Goal: Information Seeking & Learning: Learn about a topic

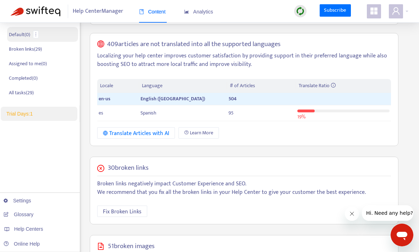
scroll to position [110, 0]
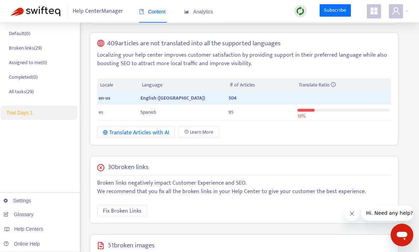
click at [24, 112] on span "Trial Days: 1" at bounding box center [19, 113] width 26 height 6
click at [340, 13] on link "Subscribe" at bounding box center [335, 10] width 31 height 13
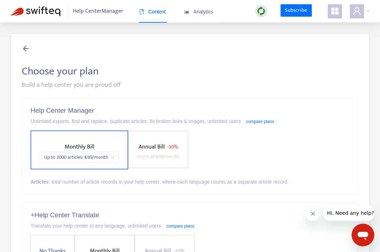
click at [159, 152] on span "Annual Bill - 30% starts at € 69 /month" at bounding box center [158, 151] width 48 height 19
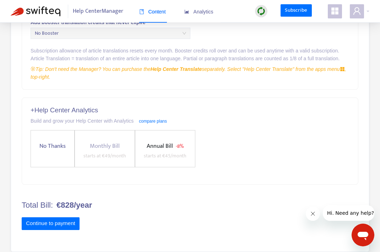
scroll to position [277, 0]
click at [154, 149] on span "Annual Bill" at bounding box center [160, 146] width 26 height 10
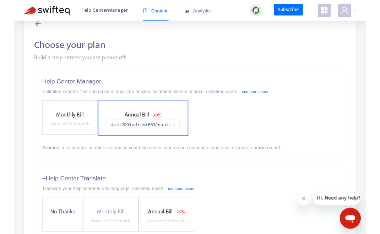
scroll to position [0, 0]
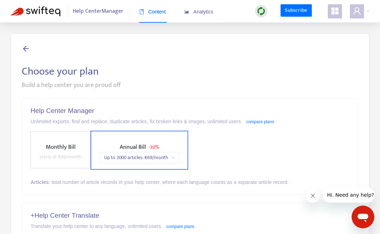
click at [56, 143] on span "Monthly Bill" at bounding box center [61, 147] width 30 height 10
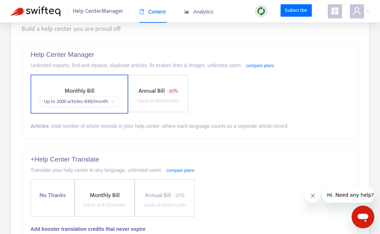
scroll to position [57, 0]
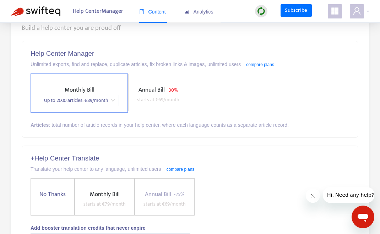
click at [176, 103] on span "starts at € 69 /month" at bounding box center [158, 99] width 42 height 8
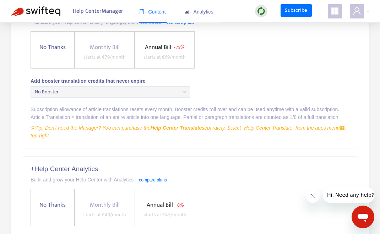
scroll to position [297, 0]
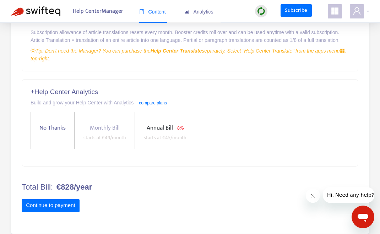
click at [160, 141] on span "starts at € 45 /month" at bounding box center [165, 137] width 43 height 8
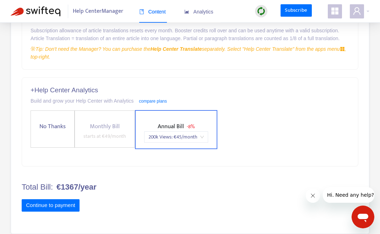
click at [106, 139] on span "starts at € 49 /month" at bounding box center [104, 136] width 43 height 8
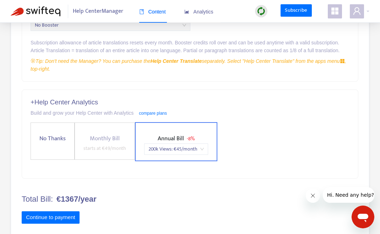
scroll to position [299, 0]
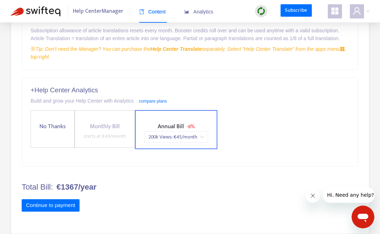
drag, startPoint x: 57, startPoint y: 188, endPoint x: 109, endPoint y: 187, distance: 51.8
click at [109, 187] on h4 "Total Bill: €1367/year" at bounding box center [190, 186] width 337 height 9
drag, startPoint x: 58, startPoint y: 187, endPoint x: 97, endPoint y: 187, distance: 39.4
click at [97, 187] on b "€1367/year" at bounding box center [76, 186] width 40 height 9
click at [106, 187] on h4 "Total Bill: €1367/year" at bounding box center [190, 186] width 337 height 9
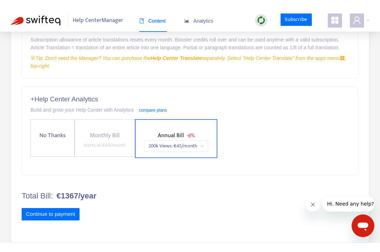
scroll to position [280, 0]
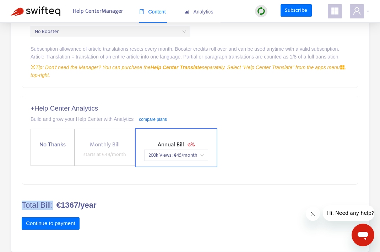
drag, startPoint x: 21, startPoint y: 205, endPoint x: 102, endPoint y: 206, distance: 81.3
click at [102, 206] on div "Choose your plan Build a help center you are proud off Help Center Manager Unli…" at bounding box center [190, 11] width 359 height 484
click at [21, 203] on div "Choose your plan Build a help center you are proud off Help Center Manager Unli…" at bounding box center [190, 11] width 359 height 484
drag, startPoint x: 22, startPoint y: 203, endPoint x: 100, endPoint y: 204, distance: 78.5
click at [100, 204] on h4 "Total Bill: €1367/year" at bounding box center [190, 205] width 337 height 9
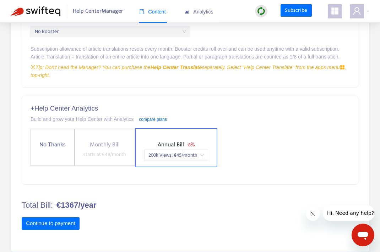
click at [26, 204] on h4 "Total Bill: €1367/year" at bounding box center [190, 205] width 337 height 9
drag, startPoint x: 21, startPoint y: 204, endPoint x: 97, endPoint y: 204, distance: 75.6
click at [97, 204] on h4 "Total Bill: €1367/year" at bounding box center [190, 205] width 337 height 9
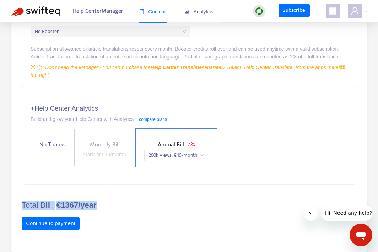
click at [69, 206] on b "€1367/year" at bounding box center [76, 205] width 40 height 9
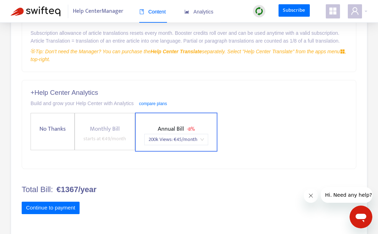
click at [91, 211] on form "Help Center Manager Unlimited exports, find and replace, duplicate articles, fi…" at bounding box center [189, 22] width 334 height 408
drag, startPoint x: 101, startPoint y: 207, endPoint x: 97, endPoint y: 204, distance: 5.4
click at [97, 194] on h4 "Total Bill: €1367/year" at bounding box center [189, 189] width 334 height 9
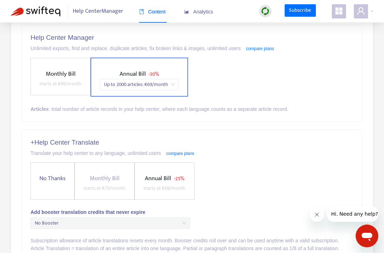
scroll to position [0, 0]
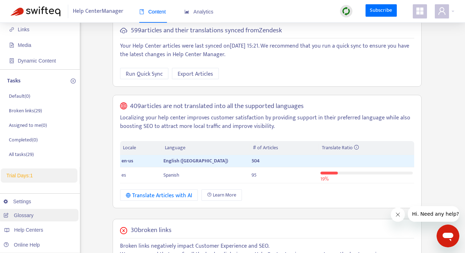
click at [21, 216] on link "Glossary" at bounding box center [19, 215] width 30 height 6
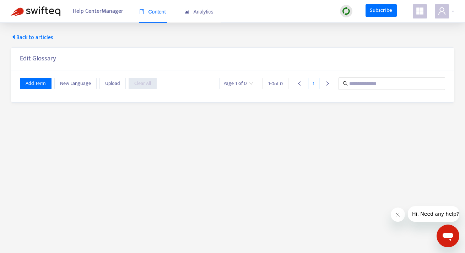
click at [12, 36] on icon "caret-left" at bounding box center [14, 37] width 6 height 6
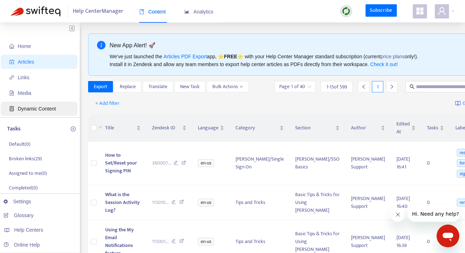
click at [37, 108] on span "Dynamic Content" at bounding box center [37, 109] width 38 height 6
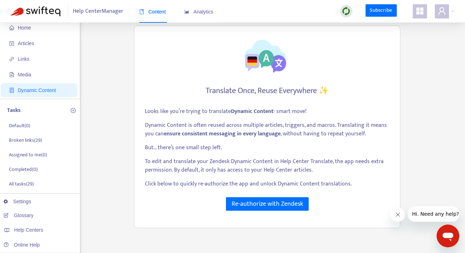
scroll to position [20, 0]
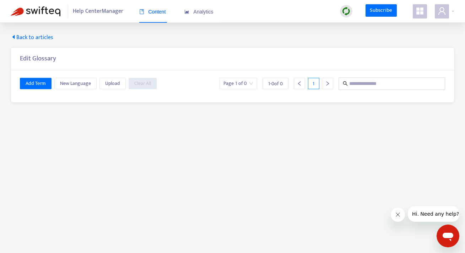
click at [13, 36] on icon "caret-left" at bounding box center [14, 37] width 6 height 6
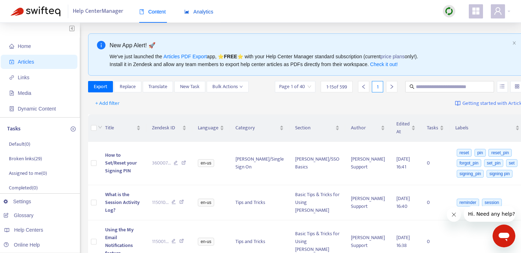
click at [197, 13] on span "Analytics" at bounding box center [198, 12] width 29 height 6
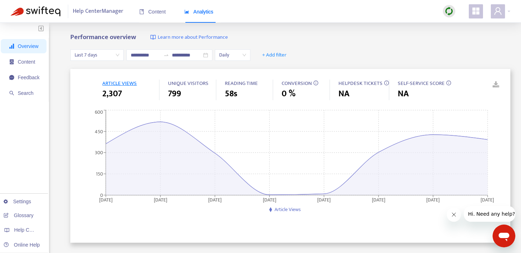
click at [464, 10] on icon "appstore" at bounding box center [475, 10] width 7 height 7
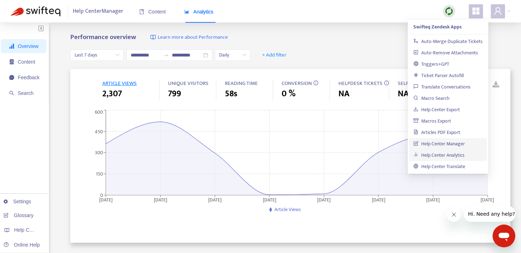
click at [433, 155] on link "Help Center Analytics" at bounding box center [438, 155] width 51 height 8
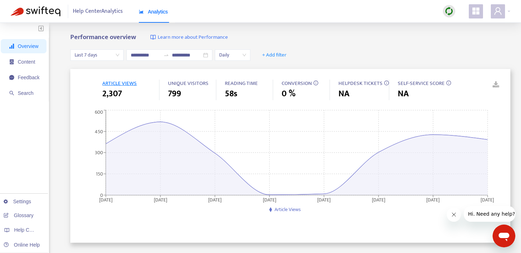
click at [185, 37] on span "Learn more about Performance" at bounding box center [193, 37] width 70 height 8
click at [31, 63] on span "Content" at bounding box center [26, 62] width 17 height 6
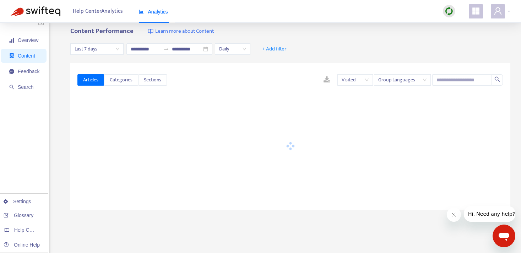
scroll to position [6, 0]
click at [22, 71] on span "Feedback" at bounding box center [29, 71] width 22 height 6
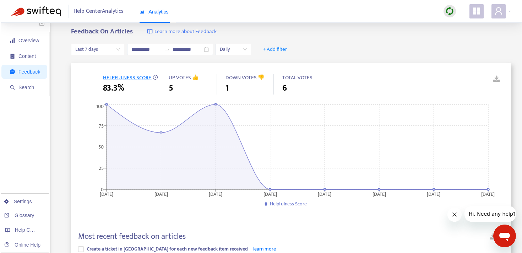
scroll to position [0, 0]
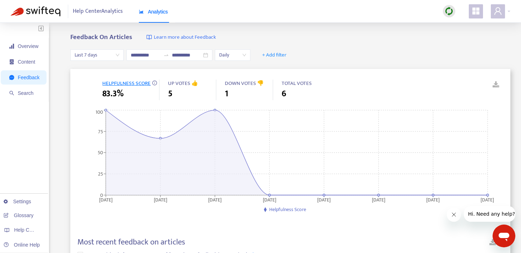
click at [122, 83] on span "HELPFULNESS SCORE" at bounding box center [126, 83] width 48 height 9
click at [114, 54] on span "Last 7 days" at bounding box center [97, 55] width 45 height 11
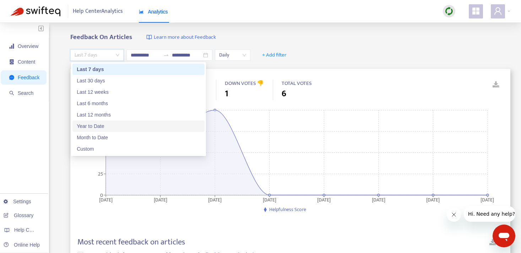
click at [94, 124] on div "Year to Date" at bounding box center [139, 126] width 124 height 8
type input "**********"
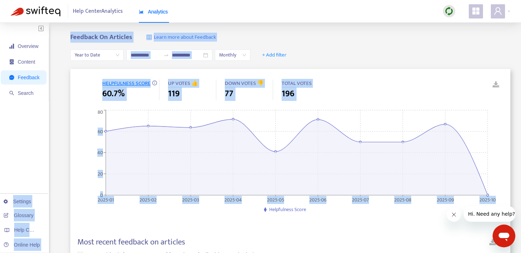
drag, startPoint x: 1, startPoint y: 155, endPoint x: 72, endPoint y: 121, distance: 78.8
click at [72, 121] on div "**********" at bounding box center [260, 240] width 499 height 415
click at [61, 143] on div "**********" at bounding box center [260, 240] width 499 height 415
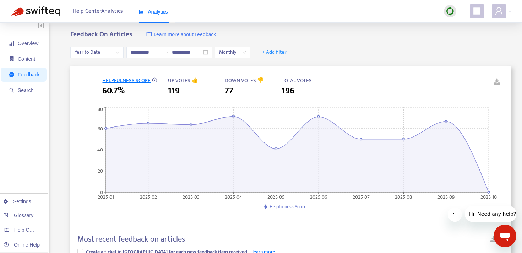
scroll to position [4, 0]
drag, startPoint x: 81, startPoint y: 10, endPoint x: 50, endPoint y: 12, distance: 30.2
click at [50, 12] on div "Help Center Analytics Analytics" at bounding box center [93, 11] width 164 height 9
click at [50, 12] on img at bounding box center [36, 11] width 50 height 10
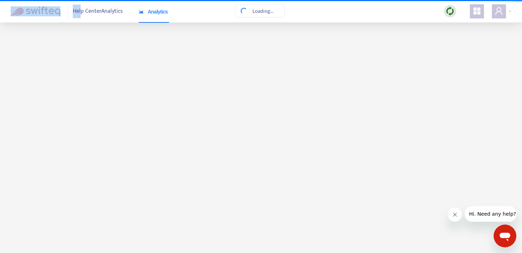
scroll to position [0, 0]
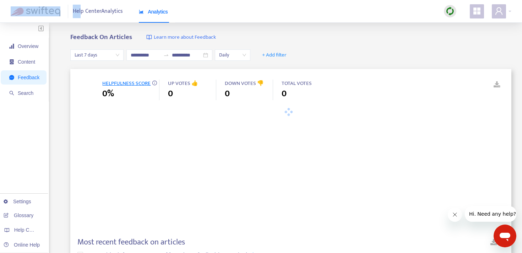
type input "**********"
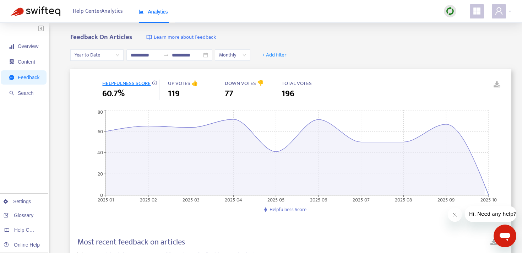
click at [201, 15] on div "Help Center Analytics Analytics" at bounding box center [261, 11] width 522 height 23
click at [17, 42] on span "Overview" at bounding box center [24, 46] width 30 height 14
